Goal: Complete application form

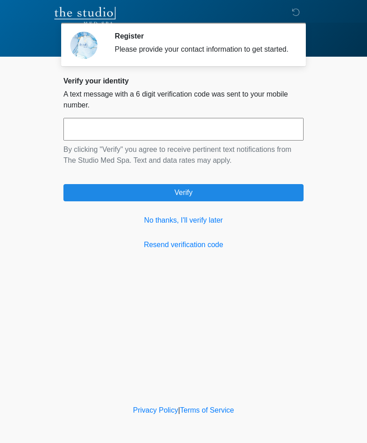
click at [201, 224] on link "No thanks, I'll verify later" at bounding box center [183, 220] width 240 height 11
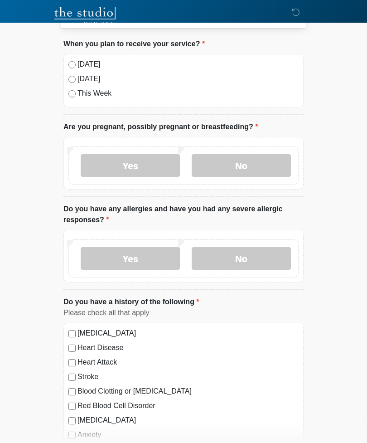
click at [253, 164] on label "No" at bounding box center [241, 165] width 99 height 23
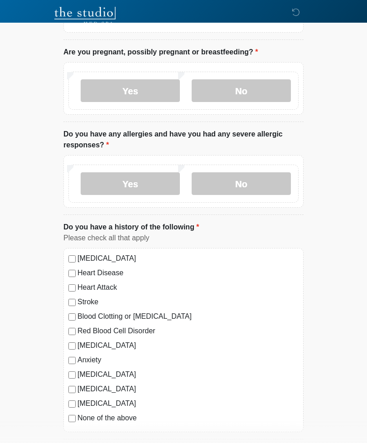
scroll to position [113, 0]
click at [135, 182] on label "Yes" at bounding box center [130, 183] width 99 height 23
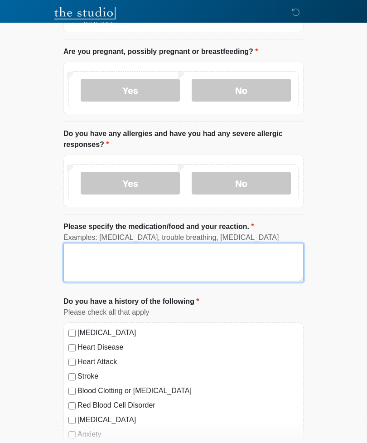
click at [144, 264] on textarea "Please specify the medication/food and your reaction." at bounding box center [183, 262] width 240 height 39
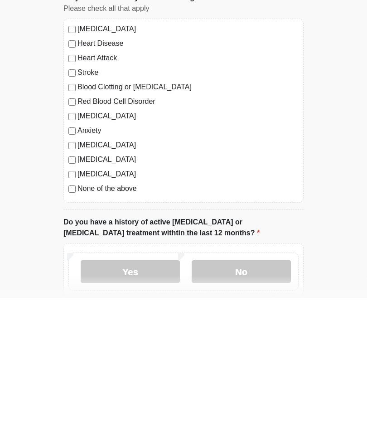
scroll to position [273, 0]
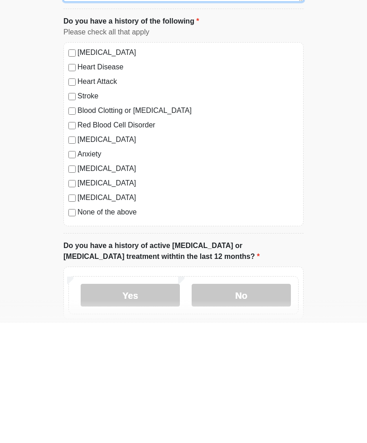
type textarea "**********"
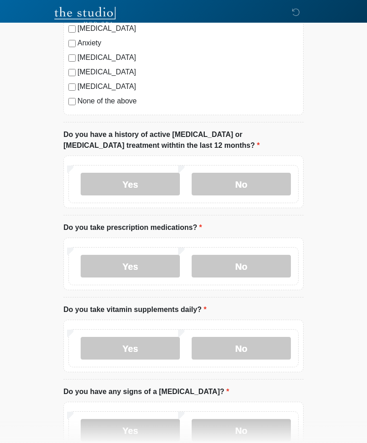
scroll to position [507, 0]
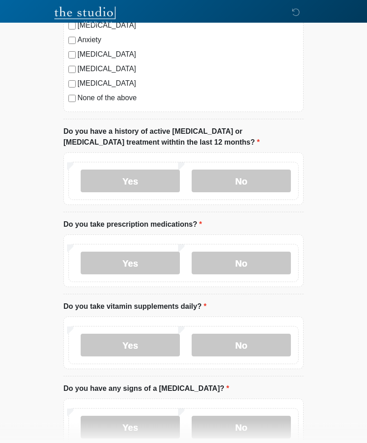
click at [253, 178] on label "No" at bounding box center [241, 181] width 99 height 23
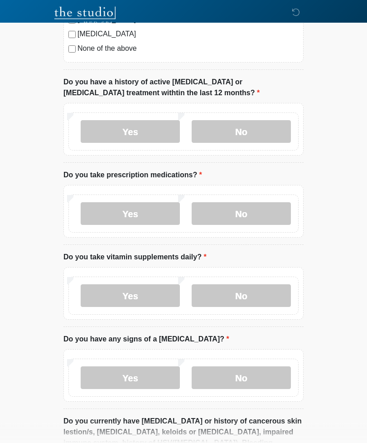
scroll to position [560, 0]
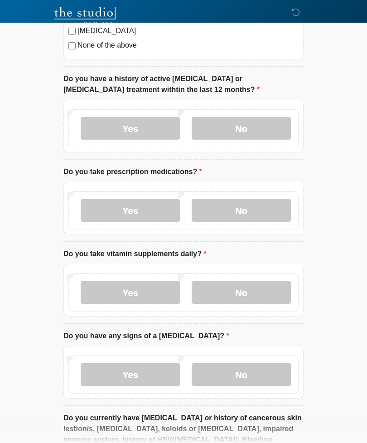
click at [269, 214] on label "No" at bounding box center [241, 210] width 99 height 23
click at [140, 287] on label "Yes" at bounding box center [130, 292] width 99 height 23
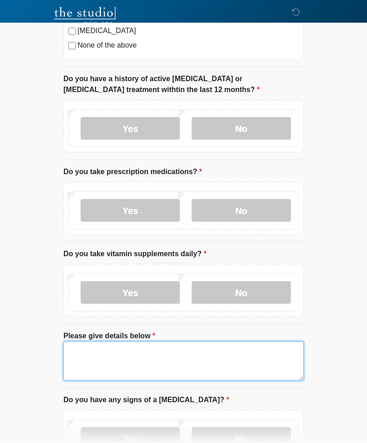
click at [136, 359] on textarea "Please give details below" at bounding box center [183, 360] width 240 height 39
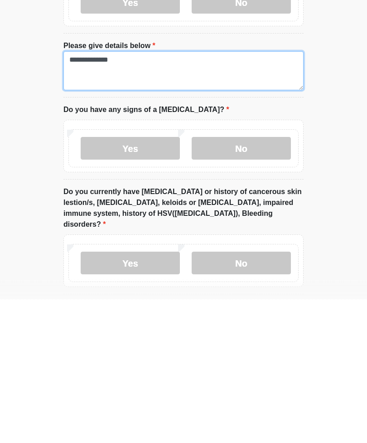
type textarea "**********"
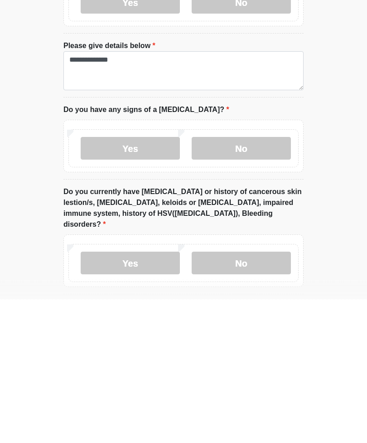
click at [251, 281] on label "No" at bounding box center [241, 292] width 99 height 23
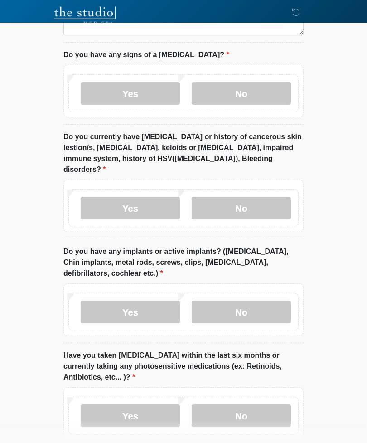
click at [254, 197] on label "No" at bounding box center [241, 208] width 99 height 23
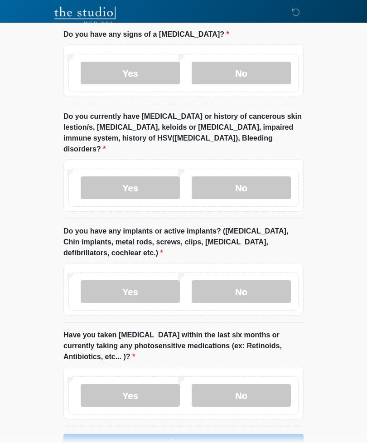
scroll to position [940, 0]
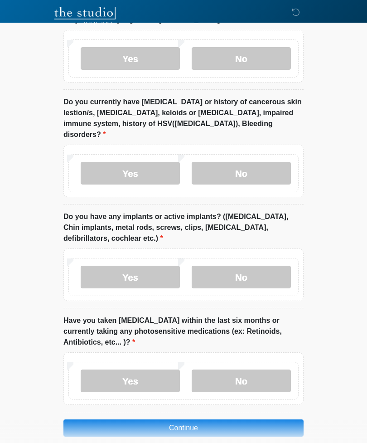
click at [243, 266] on label "No" at bounding box center [241, 277] width 99 height 23
click at [253, 369] on label "No" at bounding box center [241, 380] width 99 height 23
click at [210, 419] on button "Continue" at bounding box center [183, 427] width 240 height 17
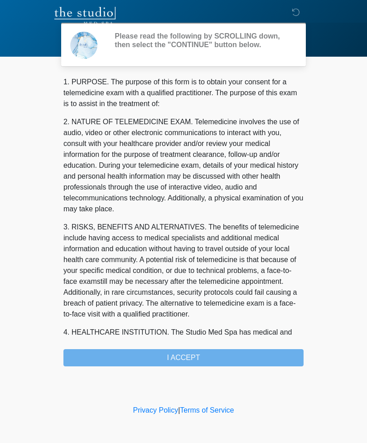
scroll to position [0, 0]
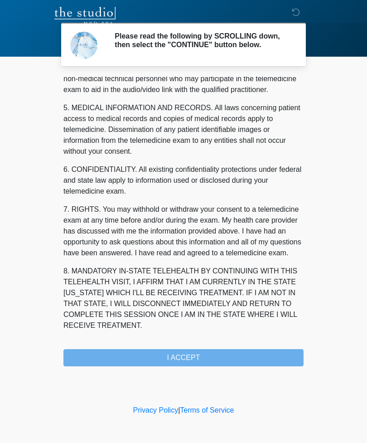
click at [201, 363] on div "1. PURPOSE. The purpose of this form is to obtain your consent for a telemedici…" at bounding box center [183, 222] width 240 height 290
click at [201, 362] on button "I ACCEPT" at bounding box center [183, 357] width 240 height 17
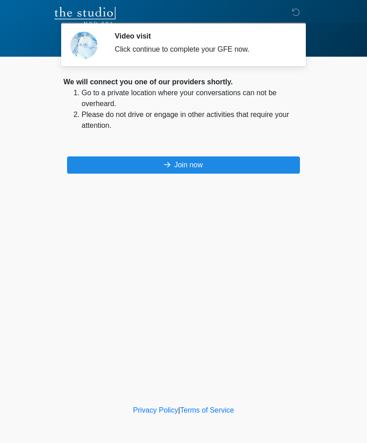
click at [243, 161] on button "Join now" at bounding box center [183, 164] width 233 height 17
